Goal: Information Seeking & Learning: Learn about a topic

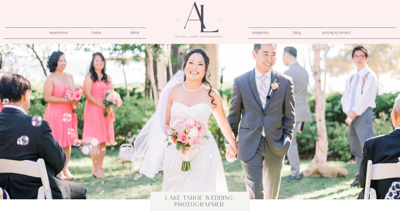
click at [66, 32] on nav "experience" at bounding box center [59, 31] width 26 height 5
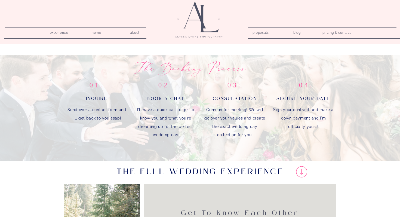
click at [265, 32] on nav "proposals" at bounding box center [259, 31] width 15 height 5
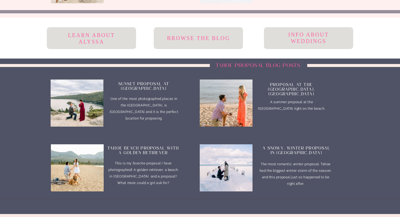
scroll to position [1316, 0]
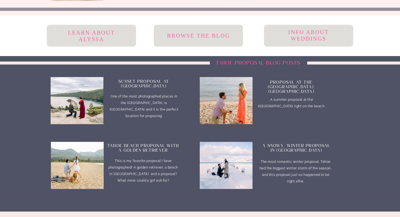
click at [283, 42] on h2 "Info about weddings" at bounding box center [308, 36] width 55 height 14
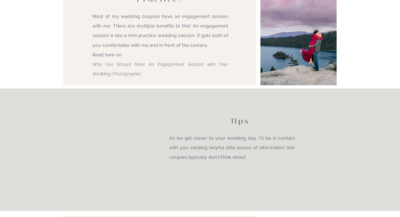
scroll to position [337, 0]
